Goal: Task Accomplishment & Management: Manage account settings

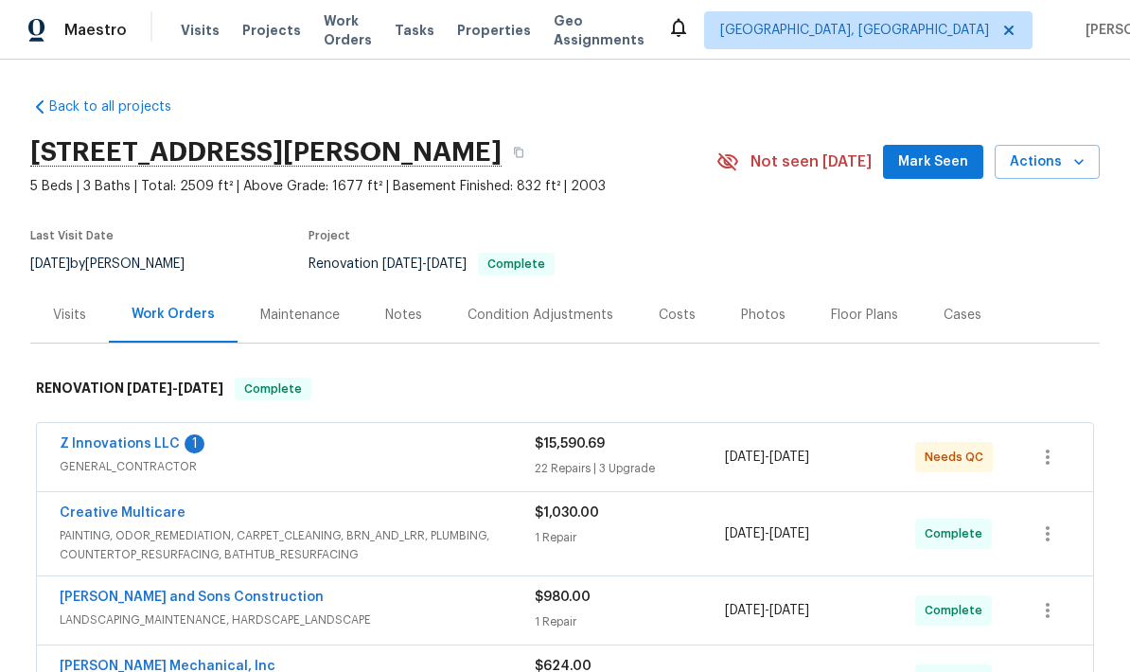
click at [161, 446] on link "Z Innovations LLC" at bounding box center [120, 443] width 120 height 13
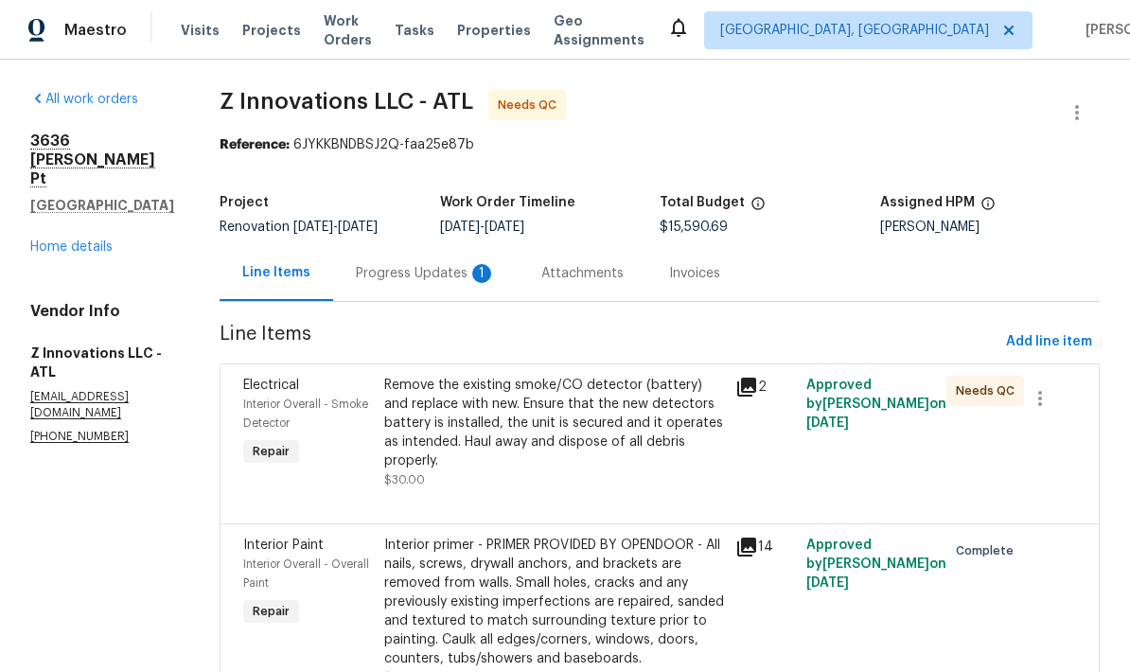
click at [435, 266] on div "Progress Updates 1" at bounding box center [426, 273] width 140 height 19
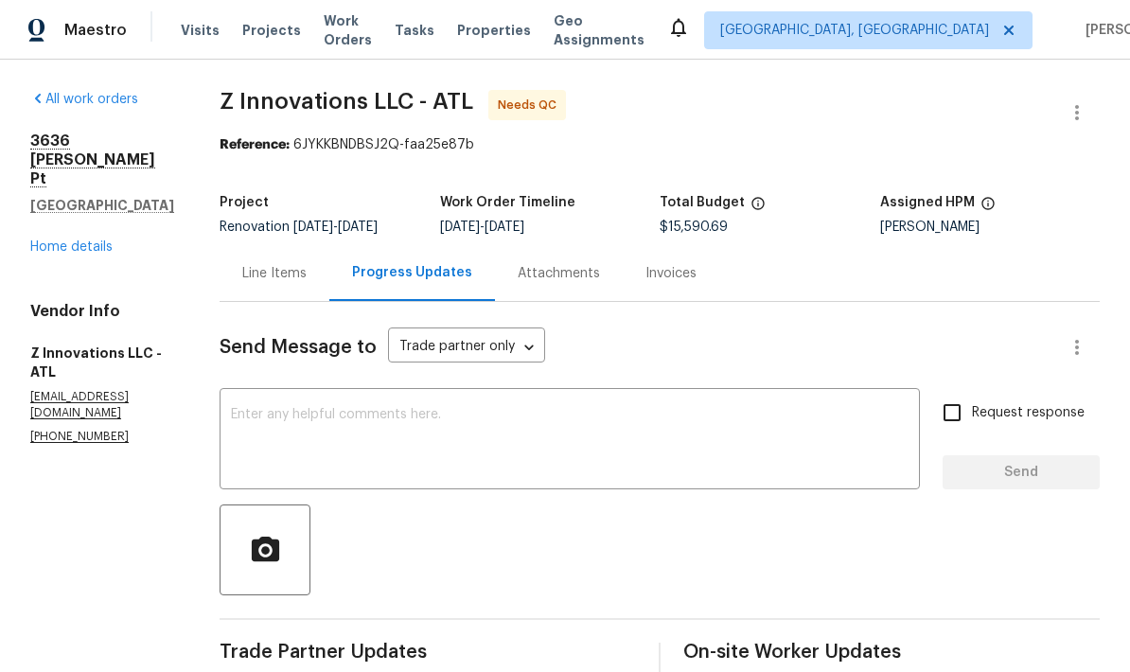
click at [281, 275] on div "Line Items" at bounding box center [274, 273] width 64 height 19
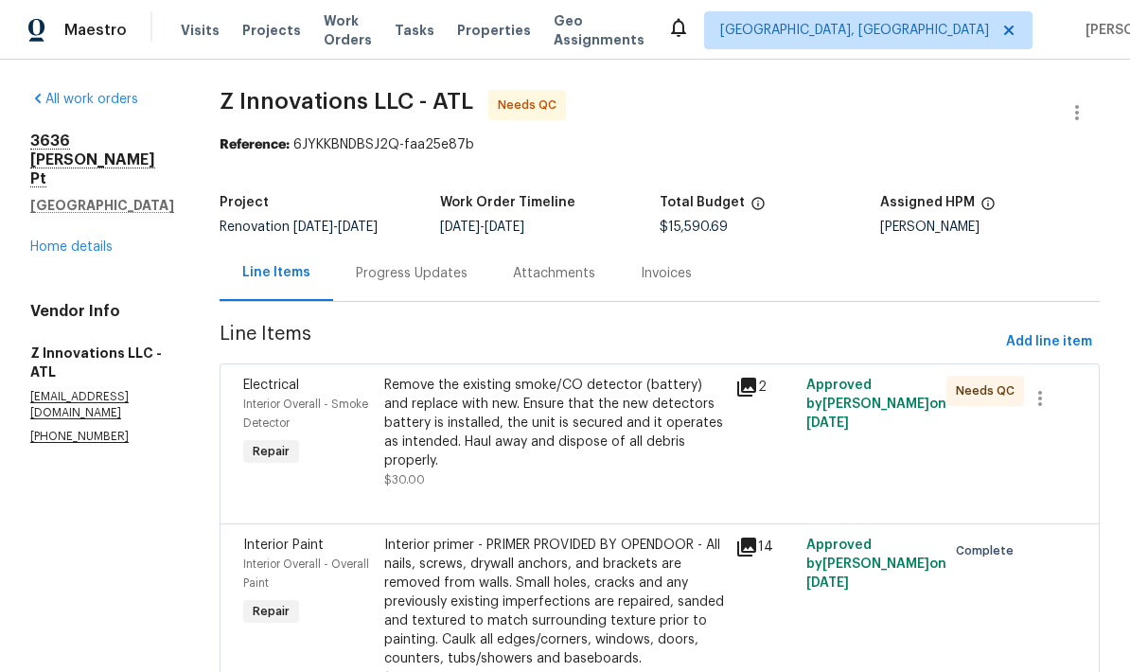
click at [623, 431] on div "Remove the existing smoke/CO detector (battery) and replace with new. Ensure th…" at bounding box center [554, 423] width 341 height 95
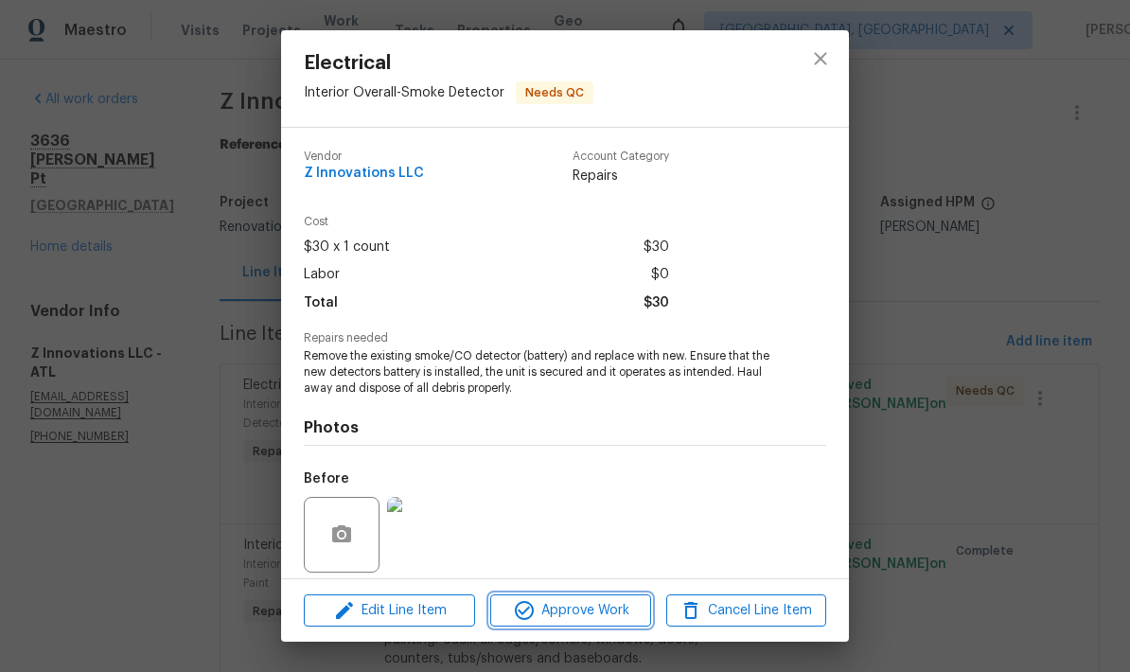
click at [621, 608] on span "Approve Work" at bounding box center [570, 611] width 149 height 24
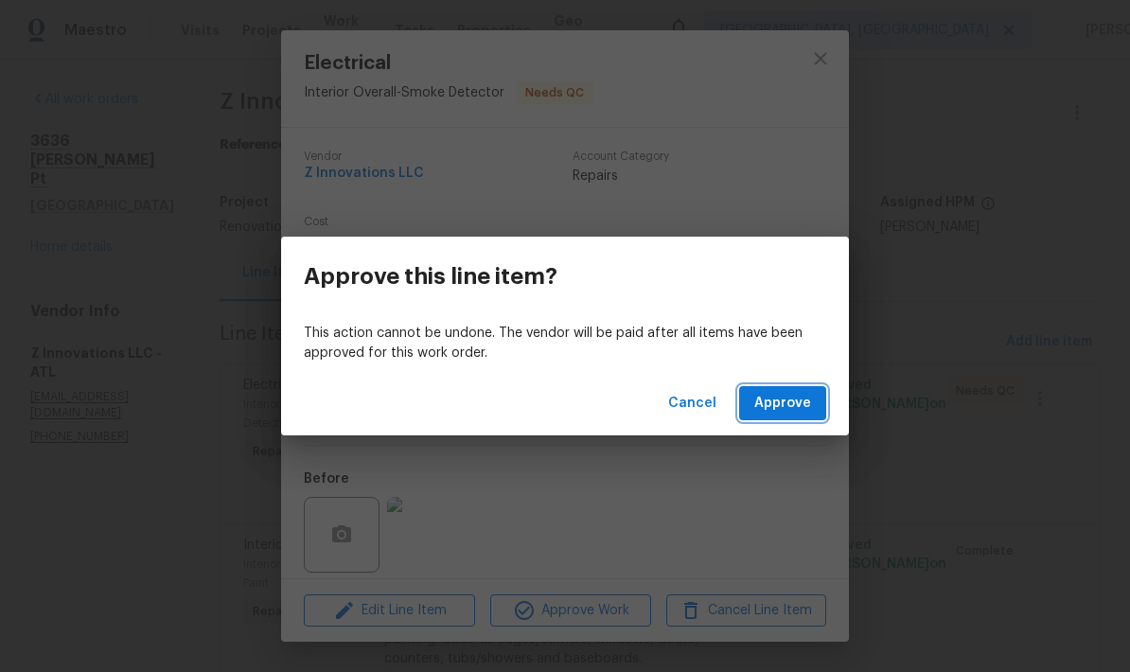
click at [795, 406] on span "Approve" at bounding box center [782, 404] width 57 height 24
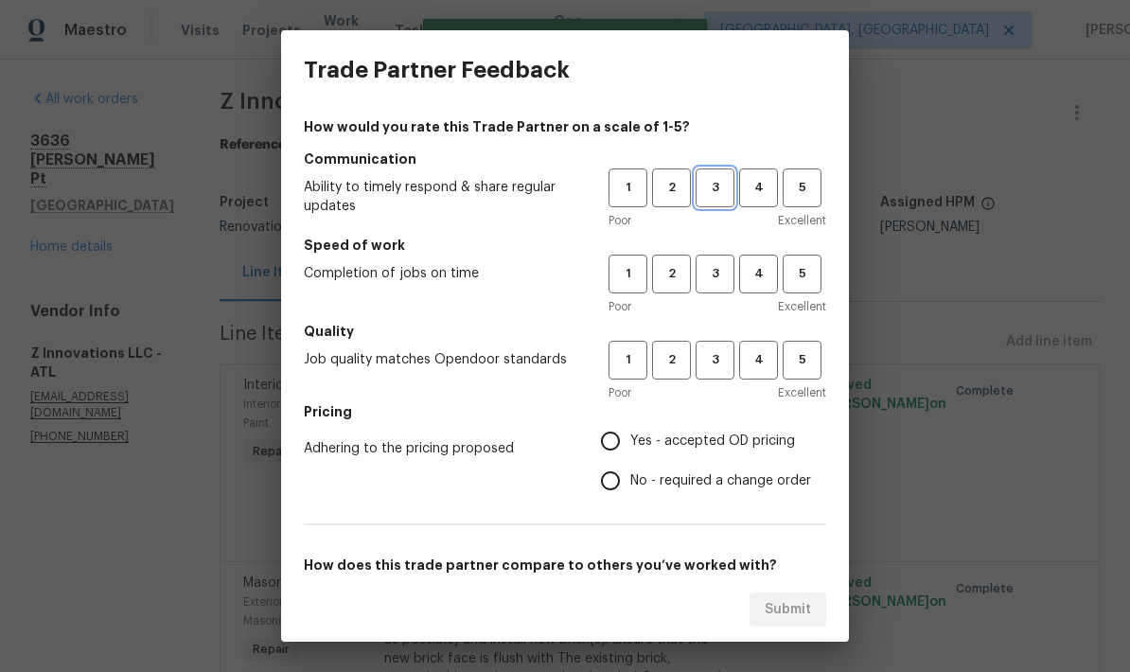
click at [718, 185] on span "3" at bounding box center [714, 188] width 35 height 22
click at [713, 361] on span "3" at bounding box center [714, 360] width 35 height 22
click at [714, 272] on span "3" at bounding box center [714, 274] width 35 height 22
click at [614, 481] on input "No - required a change order" at bounding box center [610, 481] width 40 height 40
radio input "true"
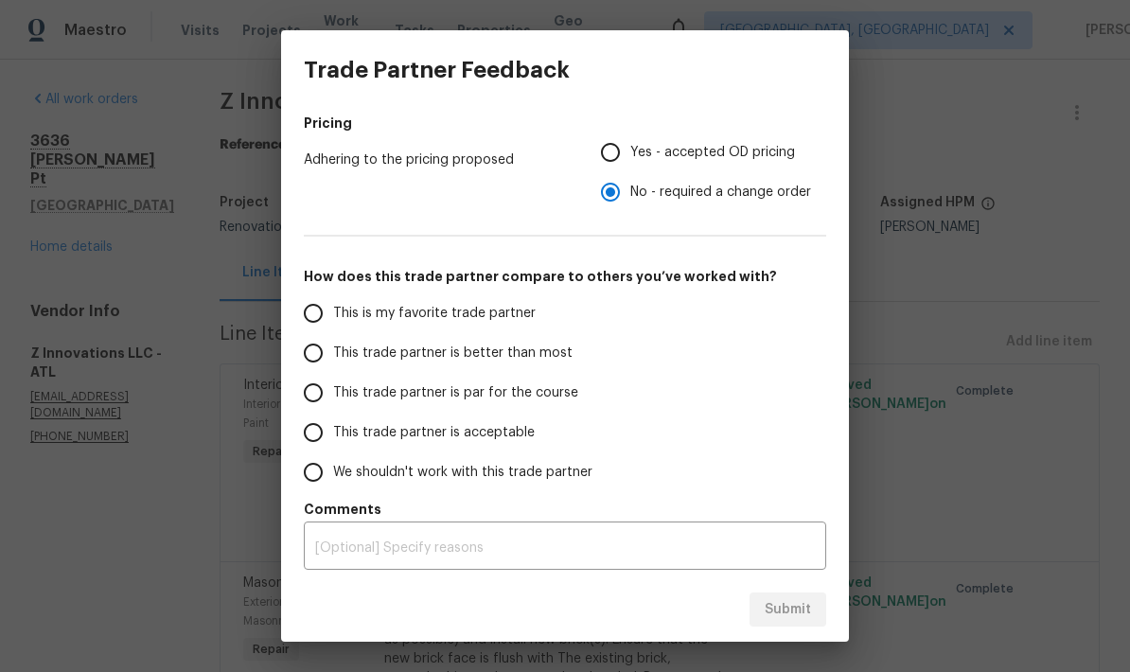
scroll to position [289, 0]
click at [312, 404] on input "This trade partner is par for the course" at bounding box center [313, 393] width 40 height 40
click at [794, 613] on span "Submit" at bounding box center [787, 610] width 46 height 24
radio input "true"
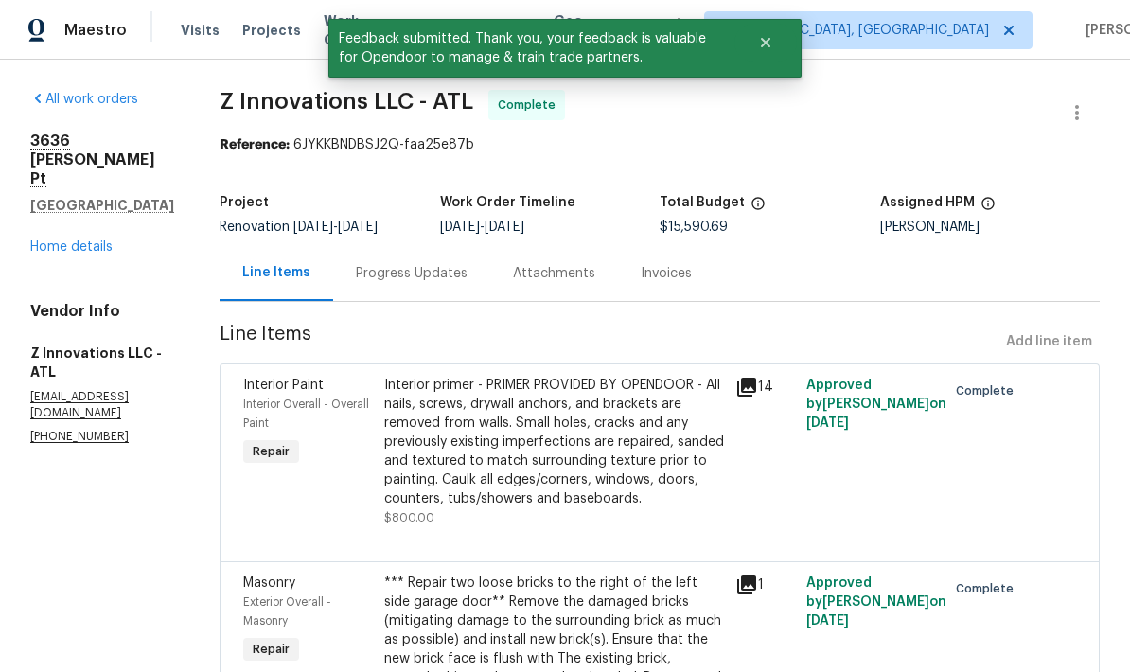
click at [97, 240] on link "Home details" at bounding box center [71, 246] width 82 height 13
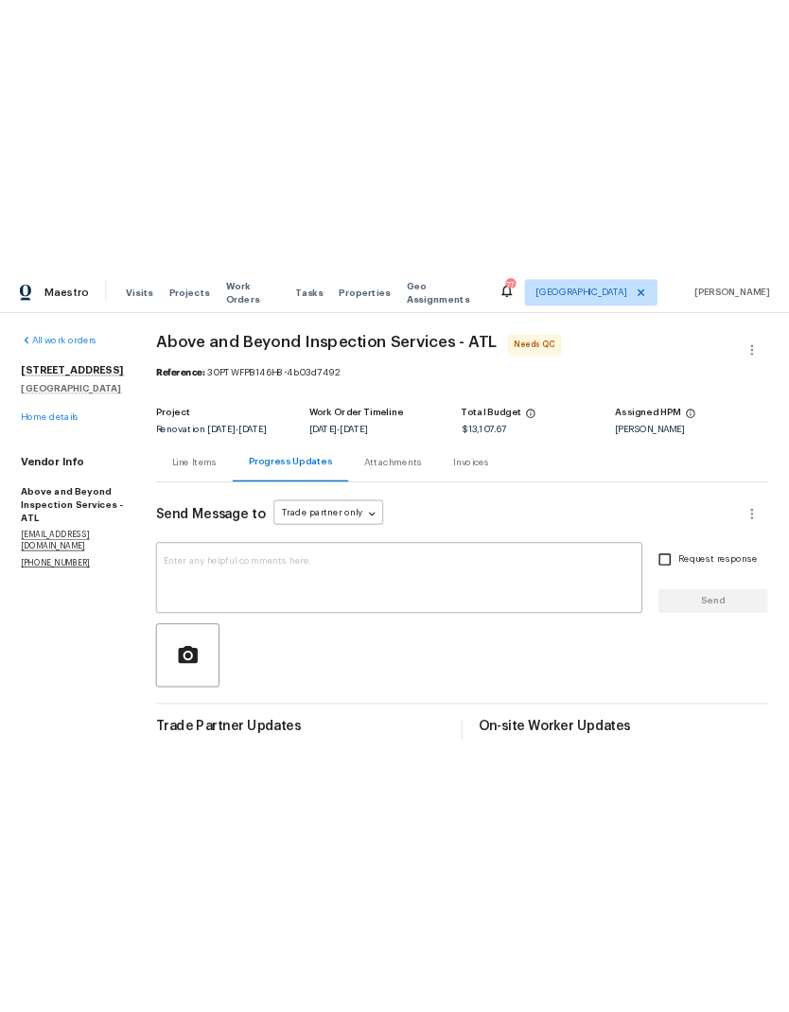
scroll to position [436, 0]
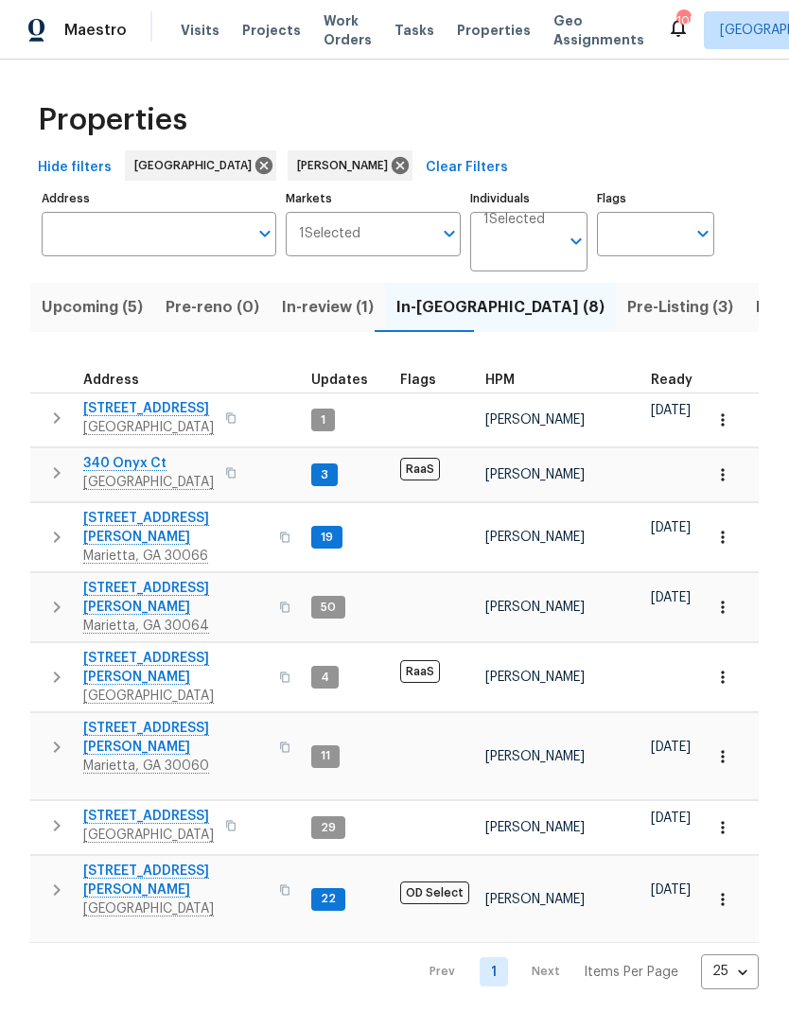
click at [627, 317] on span "Pre-Listing (3)" at bounding box center [680, 307] width 106 height 26
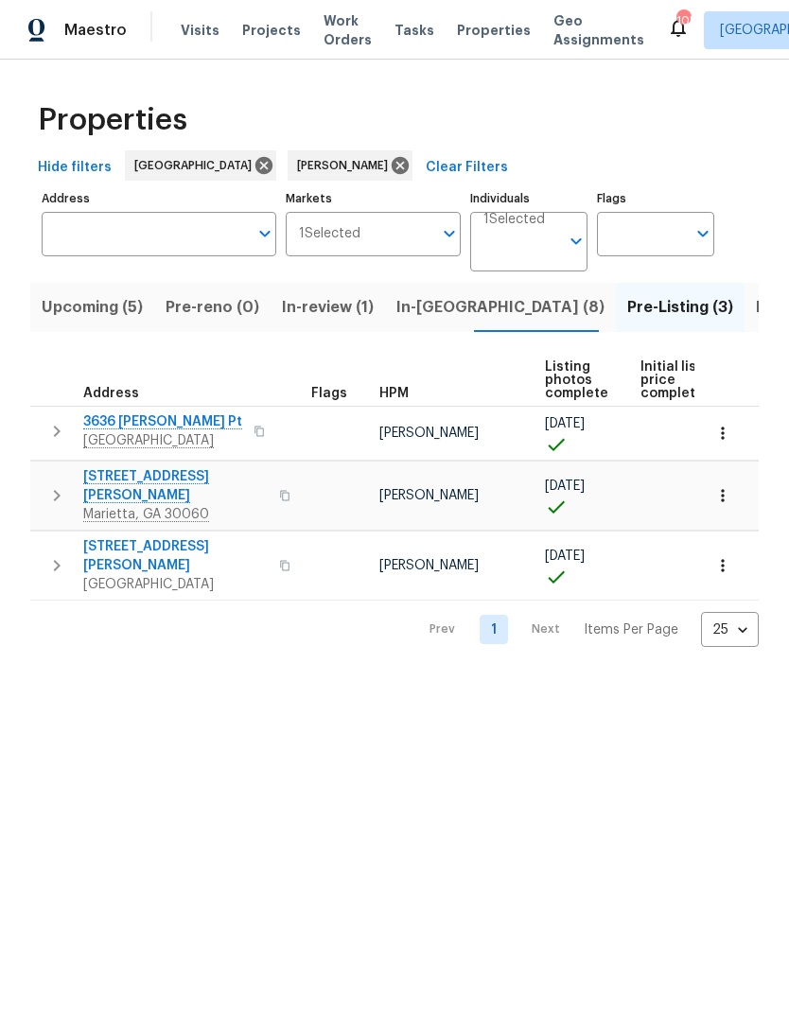
click at [430, 317] on span "In-reno (8)" at bounding box center [500, 307] width 208 height 26
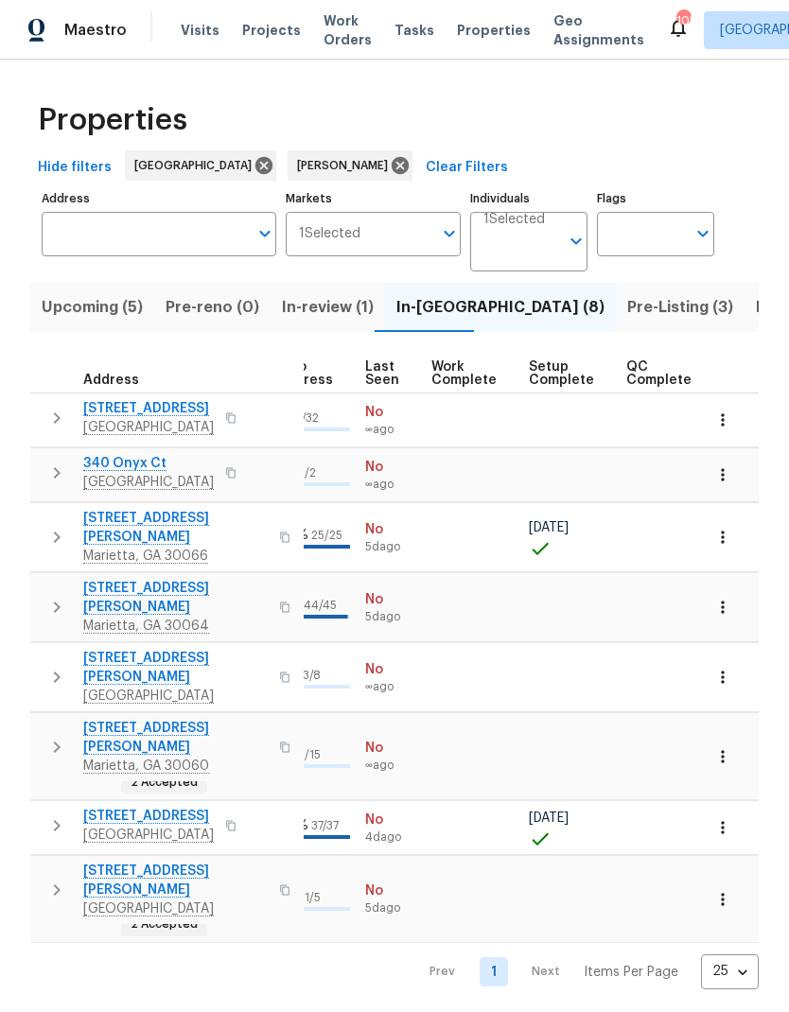
scroll to position [15, 899]
click at [725, 818] on icon "button" at bounding box center [722, 827] width 19 height 19
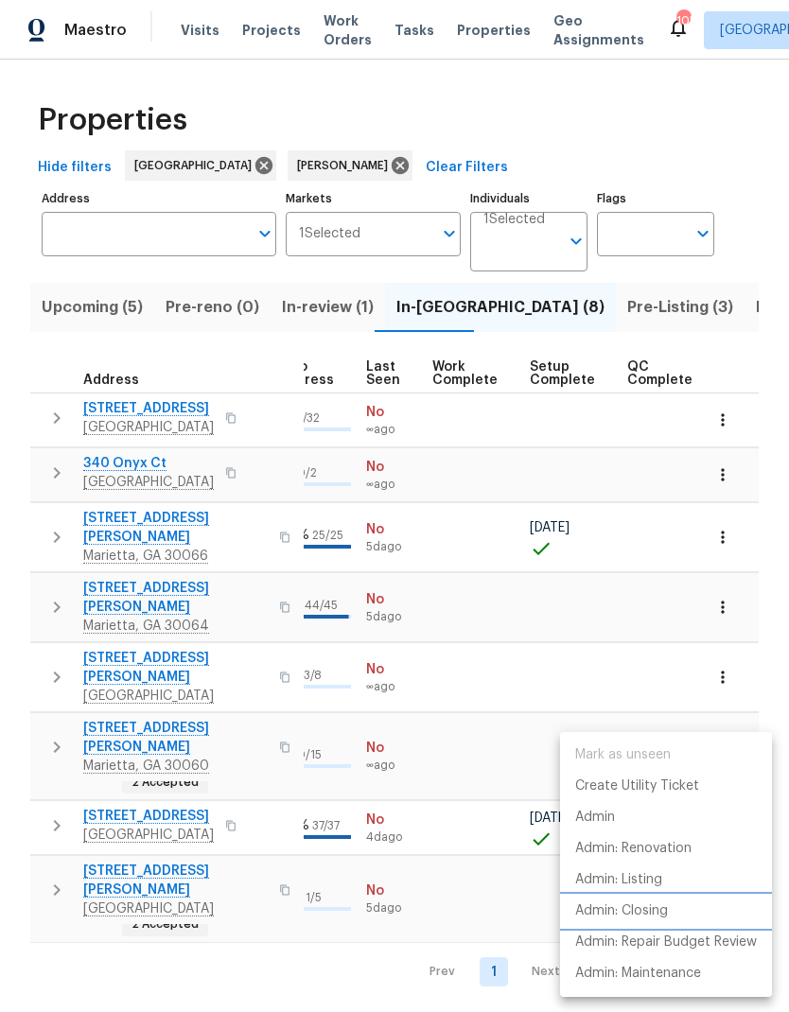
click at [641, 917] on p "Admin: Closing" at bounding box center [621, 912] width 93 height 20
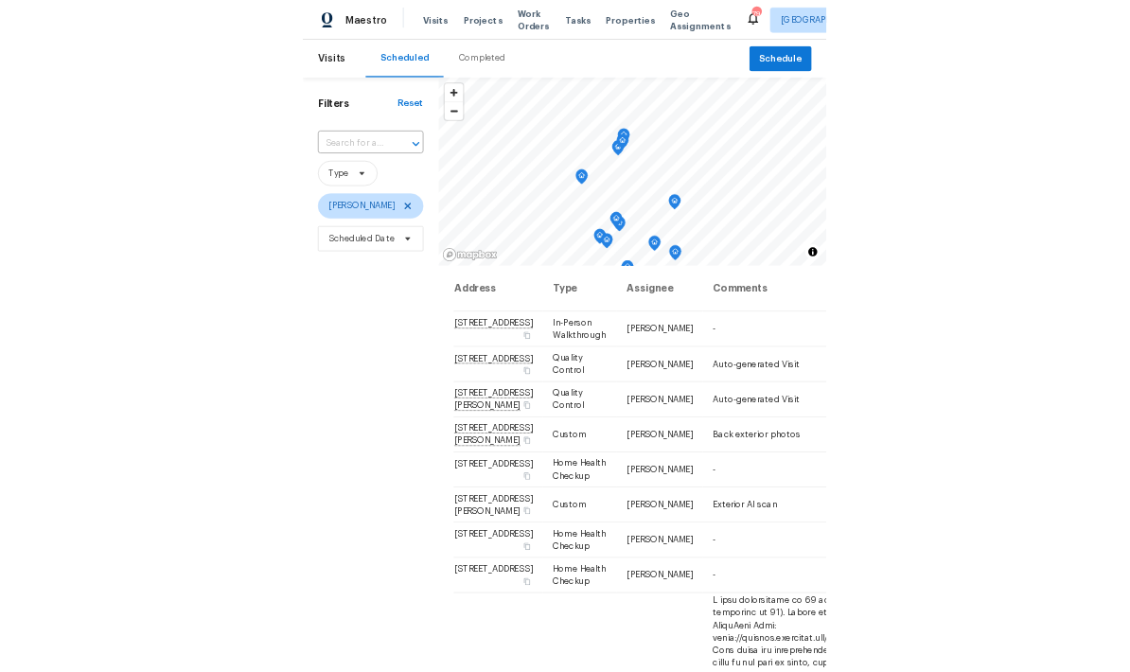
scroll to position [183, 0]
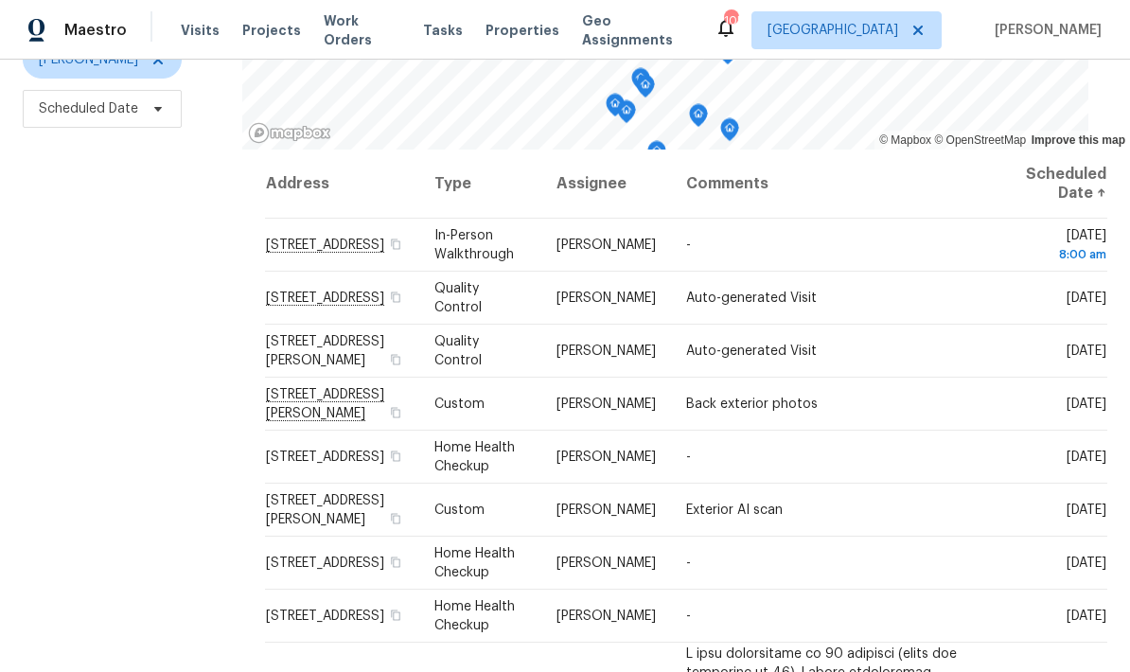
click at [0, 0] on span at bounding box center [0, 0] width 0 height 0
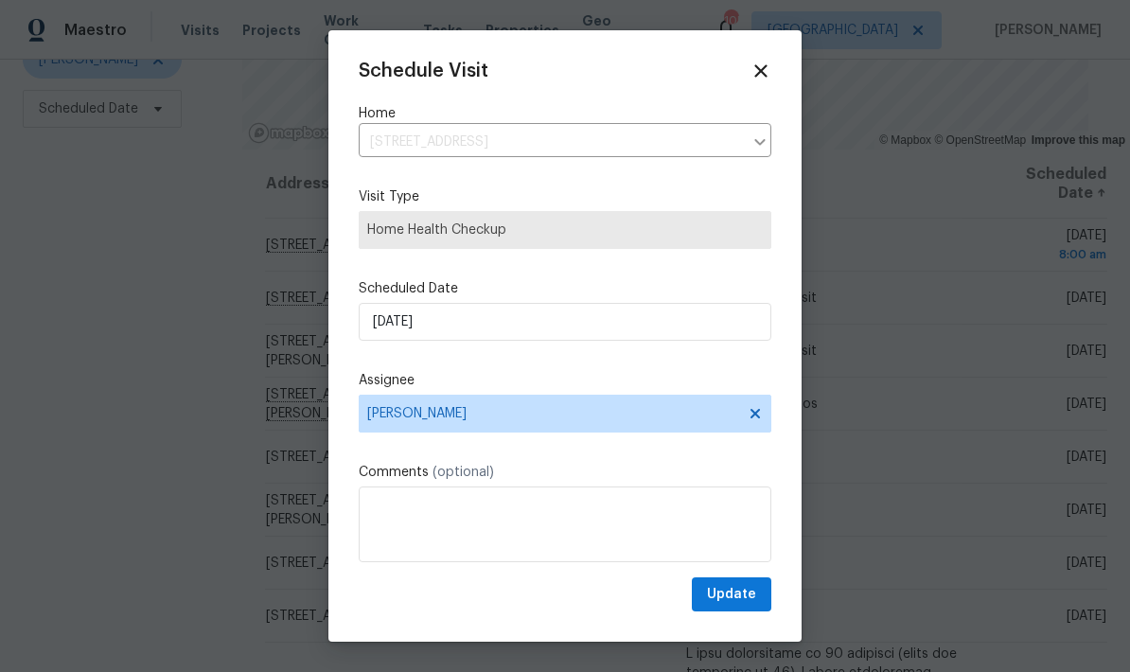
click at [1064, 383] on div at bounding box center [565, 336] width 1130 height 672
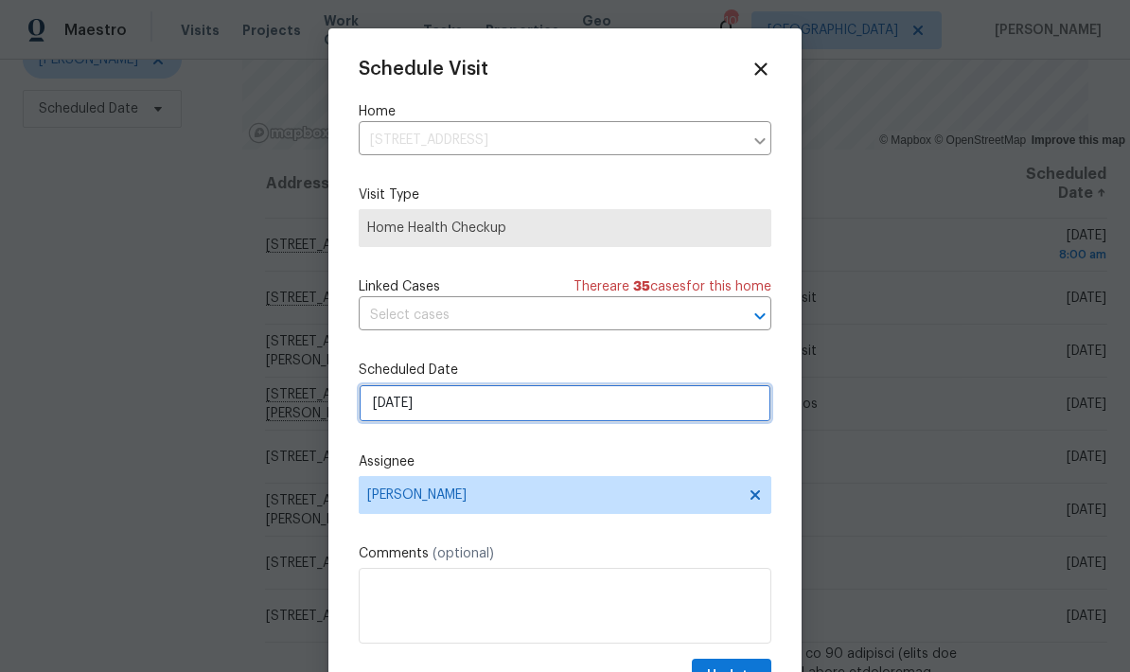
click at [563, 420] on input "10/6/2025" at bounding box center [565, 403] width 413 height 38
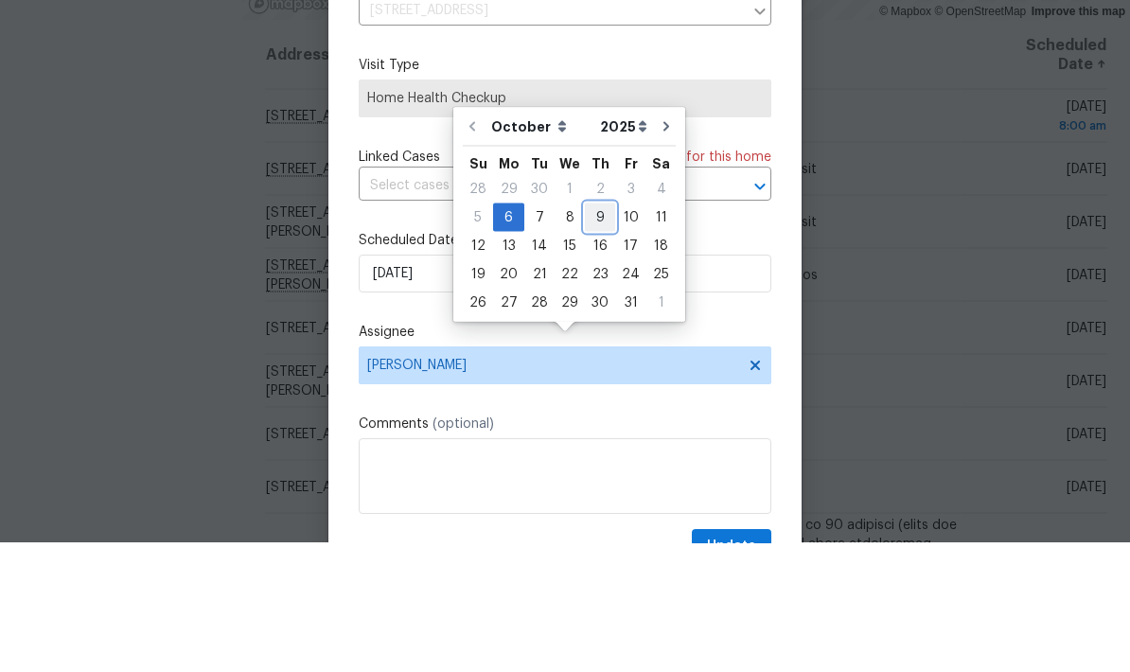
click at [600, 333] on div "9" at bounding box center [600, 346] width 30 height 26
type input "10/9/2025"
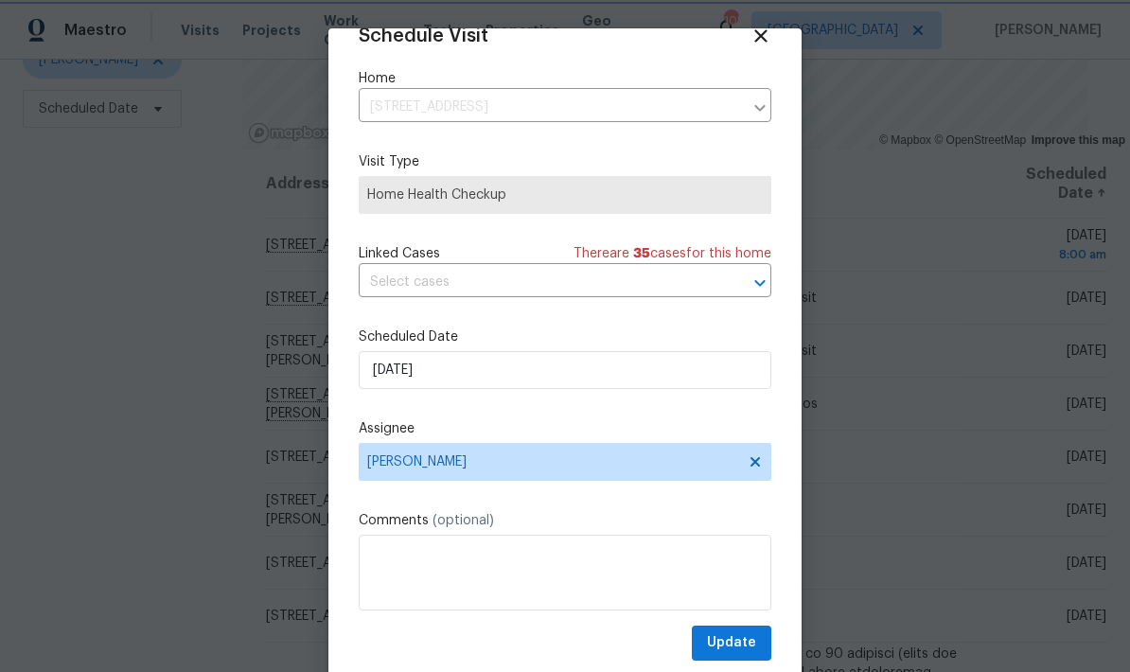
scroll to position [37, 0]
click at [749, 641] on span "Update" at bounding box center [731, 643] width 49 height 24
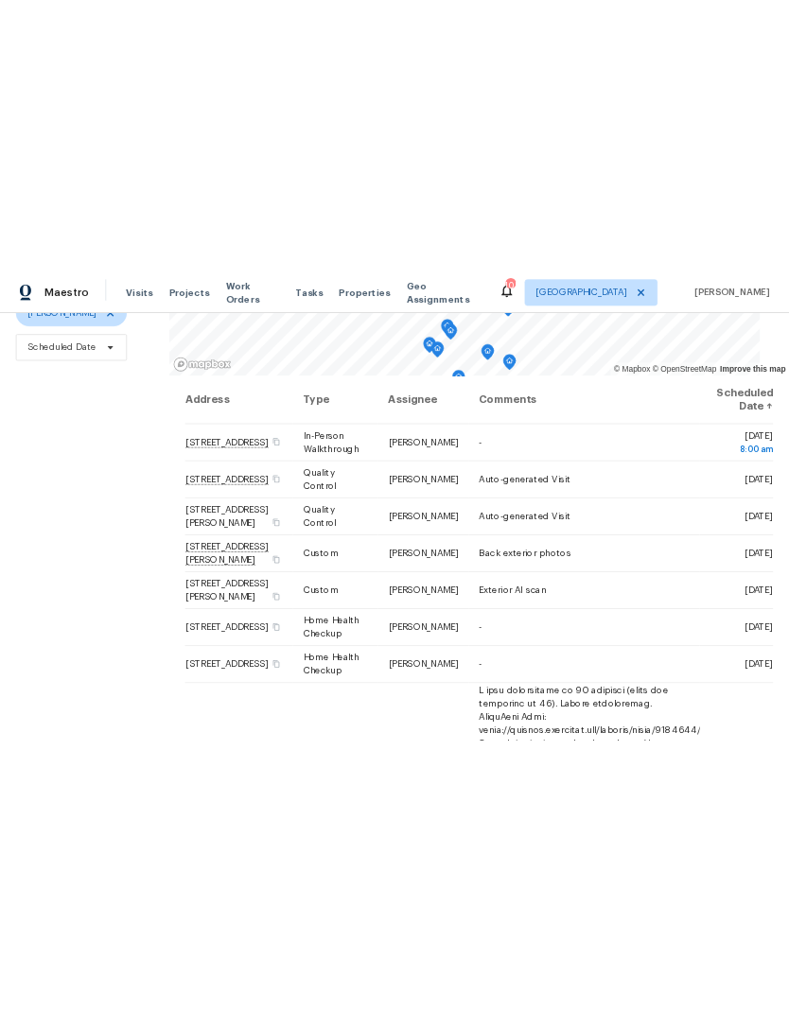
scroll to position [183, 0]
